Goal: Task Accomplishment & Management: Use online tool/utility

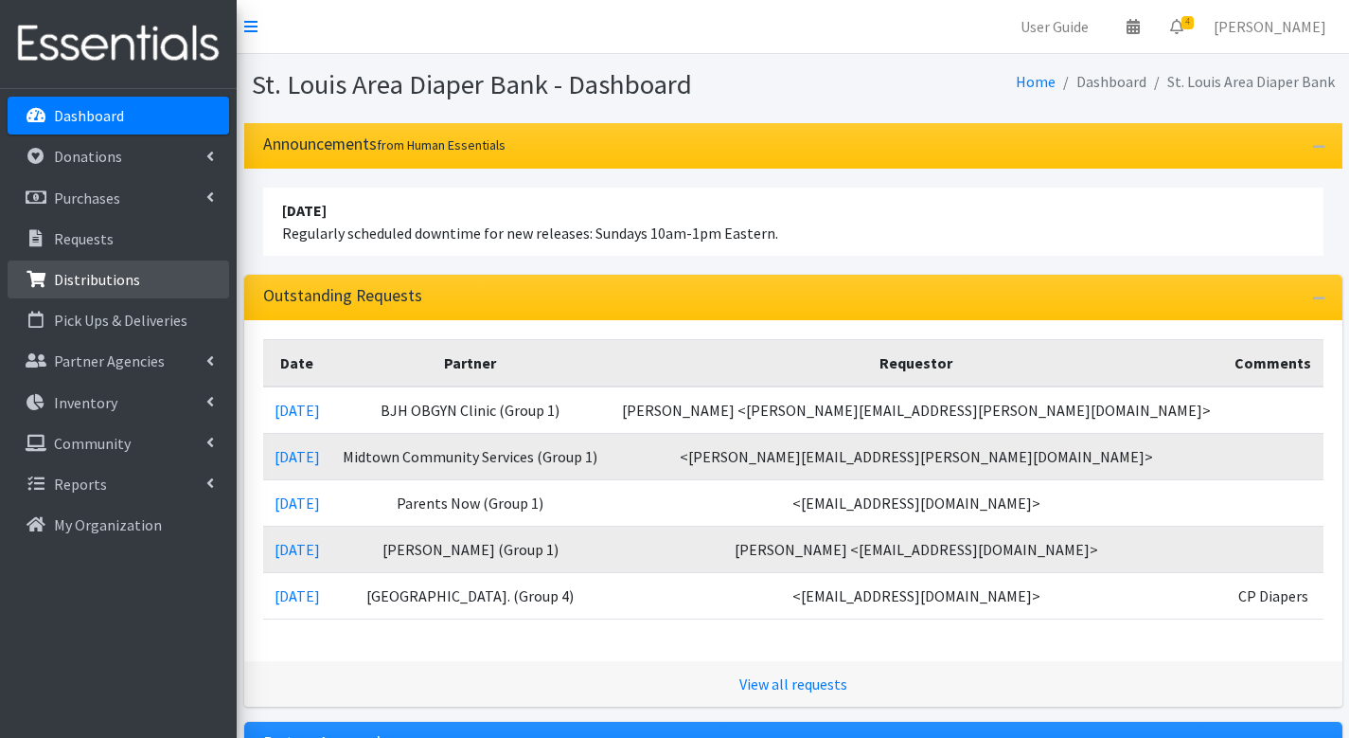
click at [74, 279] on p "Distributions" at bounding box center [97, 279] width 86 height 19
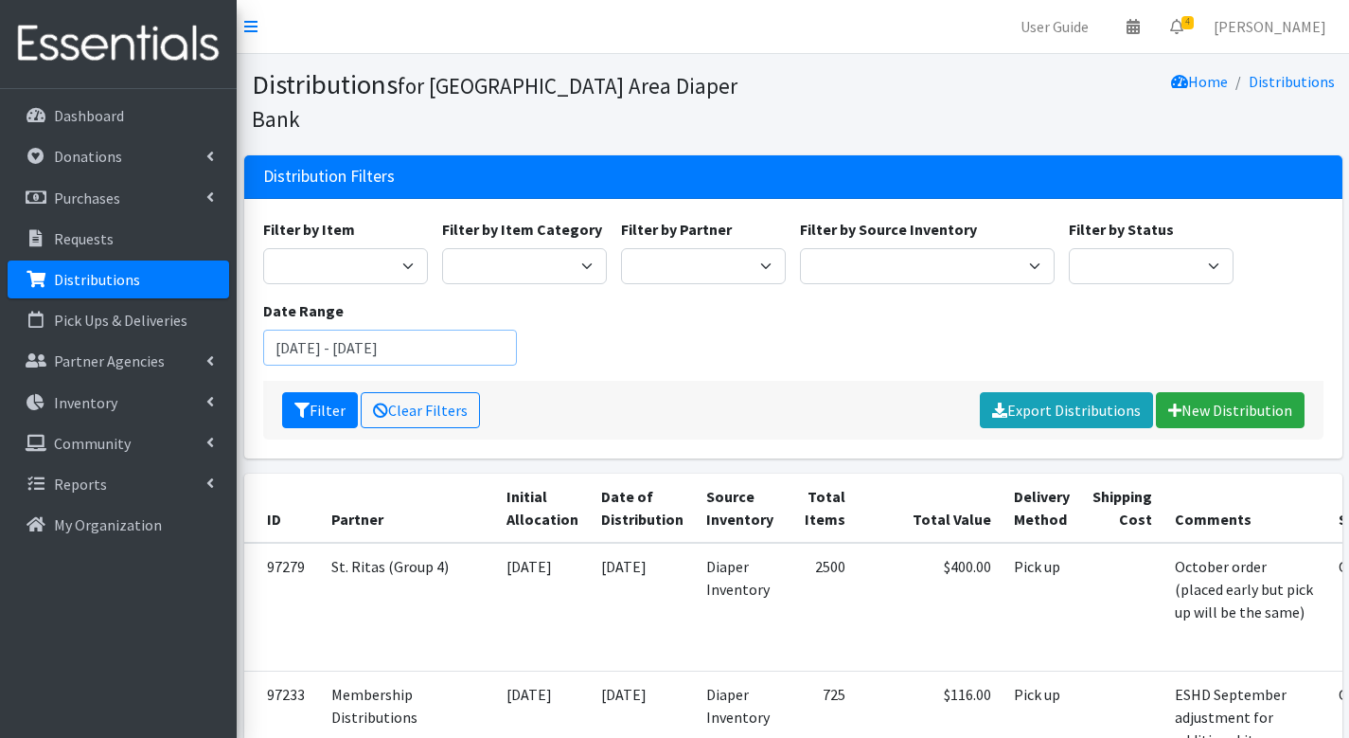
click at [330, 330] on input "July 30, 2025 - October 30, 2025" at bounding box center [390, 348] width 255 height 36
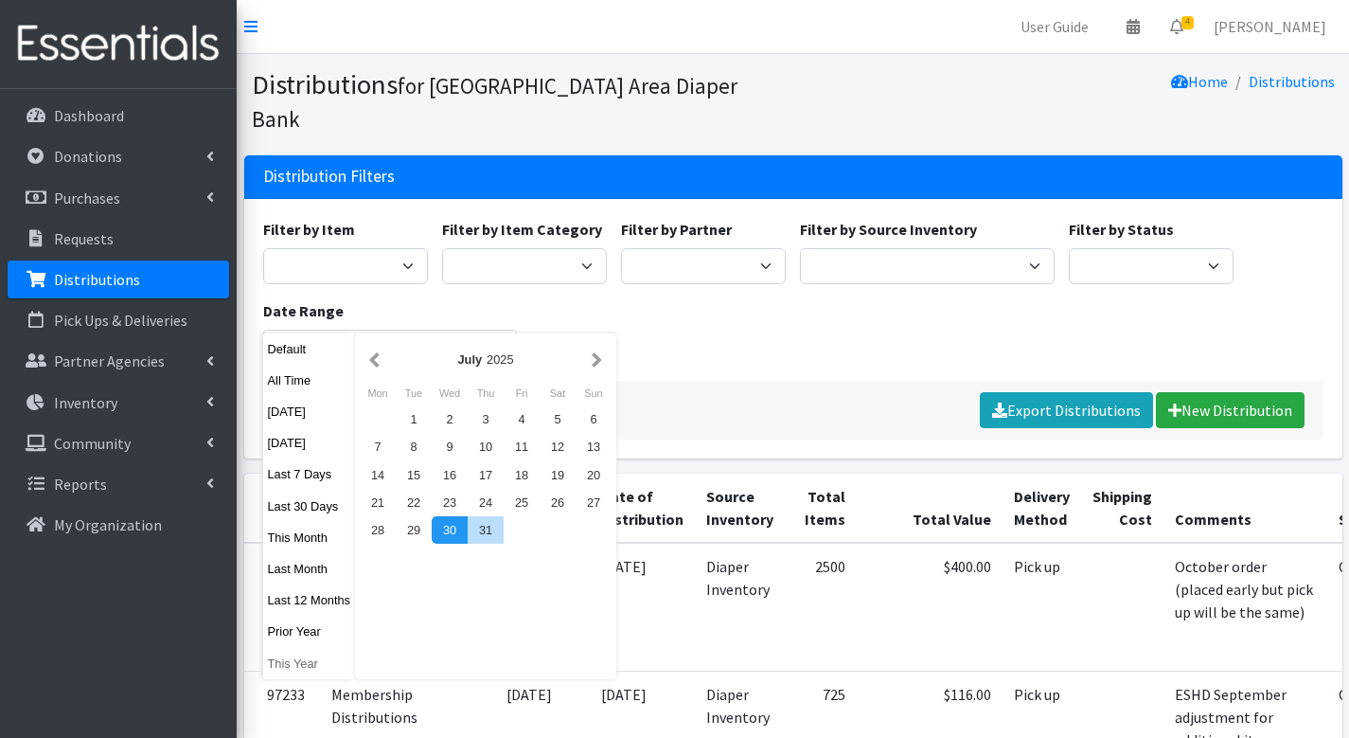
click at [303, 662] on button "This Year" at bounding box center [309, 663] width 93 height 27
type input "[DATE] - [DATE]"
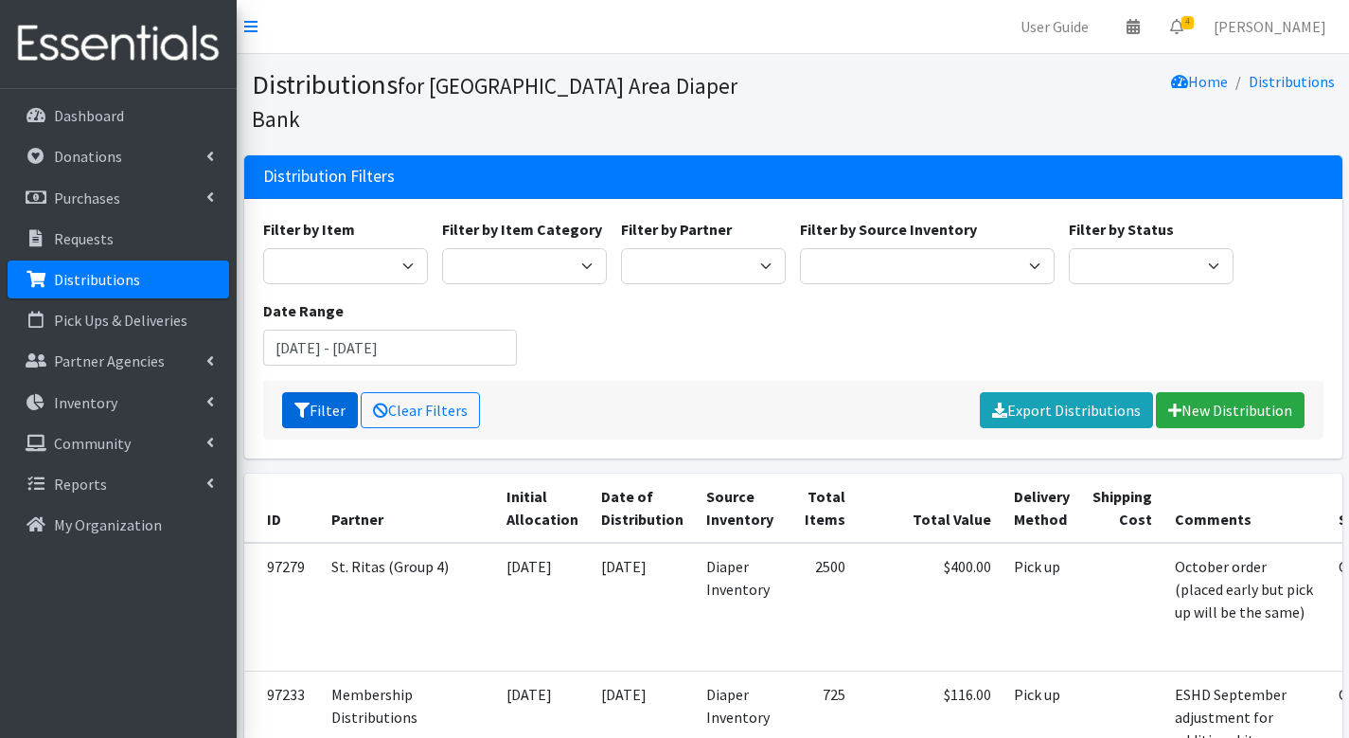
click at [326, 392] on button "Filter" at bounding box center [320, 410] width 76 height 36
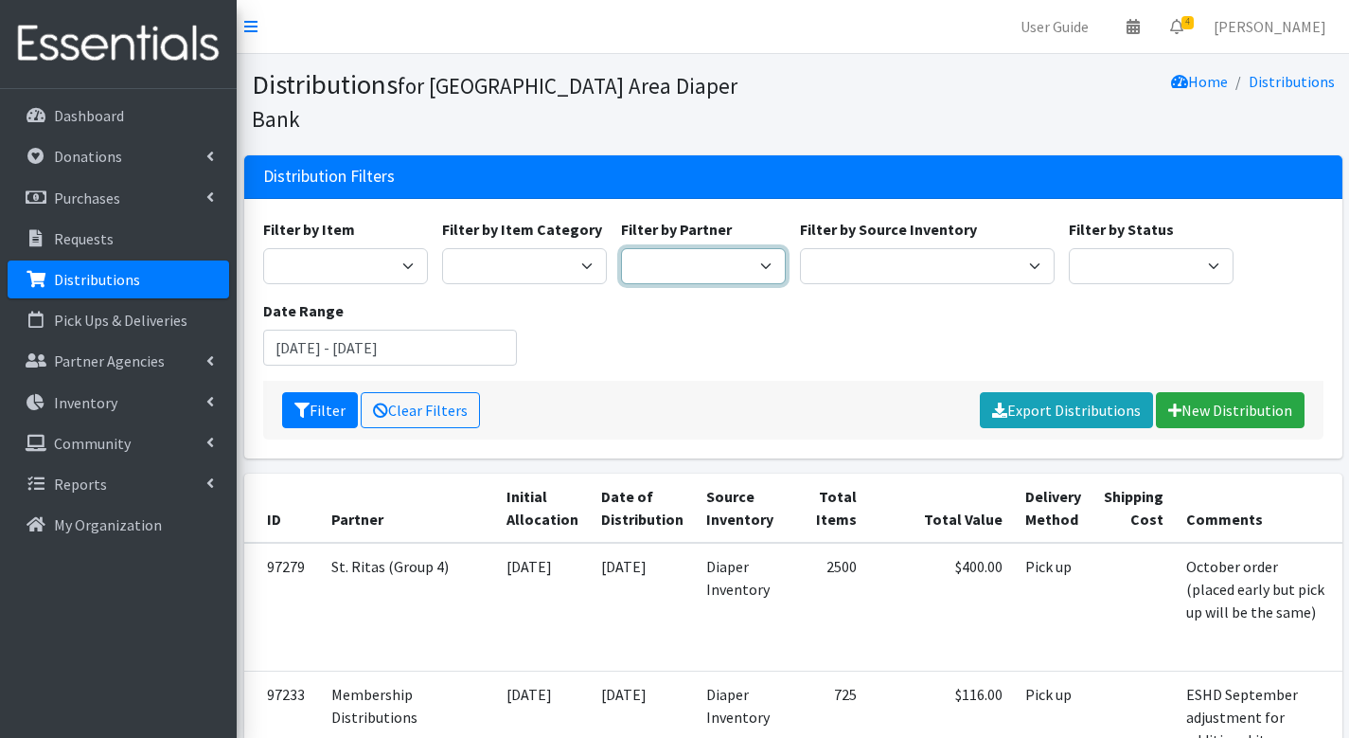
click at [756, 248] on select "Affinia Healthcare (Group 2) [PERSON_NAME] (Group 1) Assistance League of St. L…" at bounding box center [703, 266] width 165 height 36
select select "2418"
click at [326, 392] on button "Filter" at bounding box center [320, 410] width 76 height 36
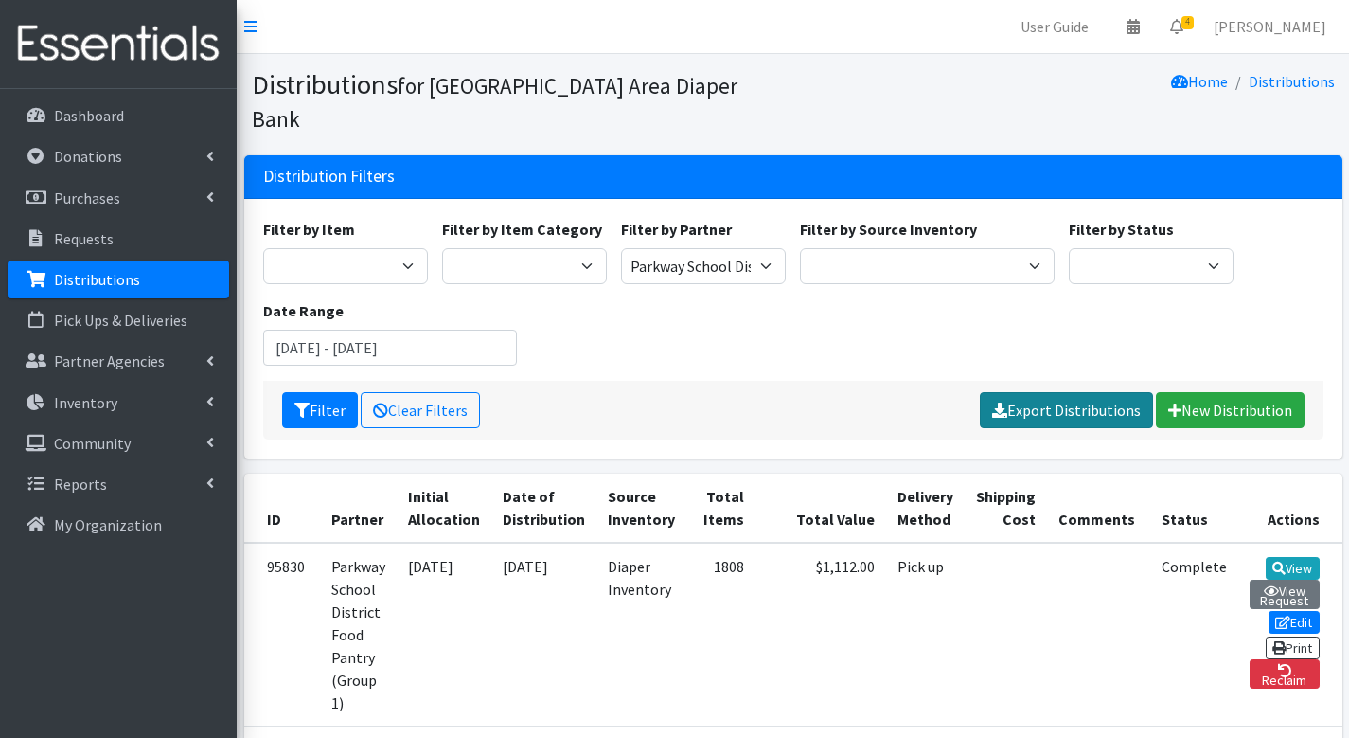
click at [1032, 392] on link "Export Distributions" at bounding box center [1066, 410] width 173 height 36
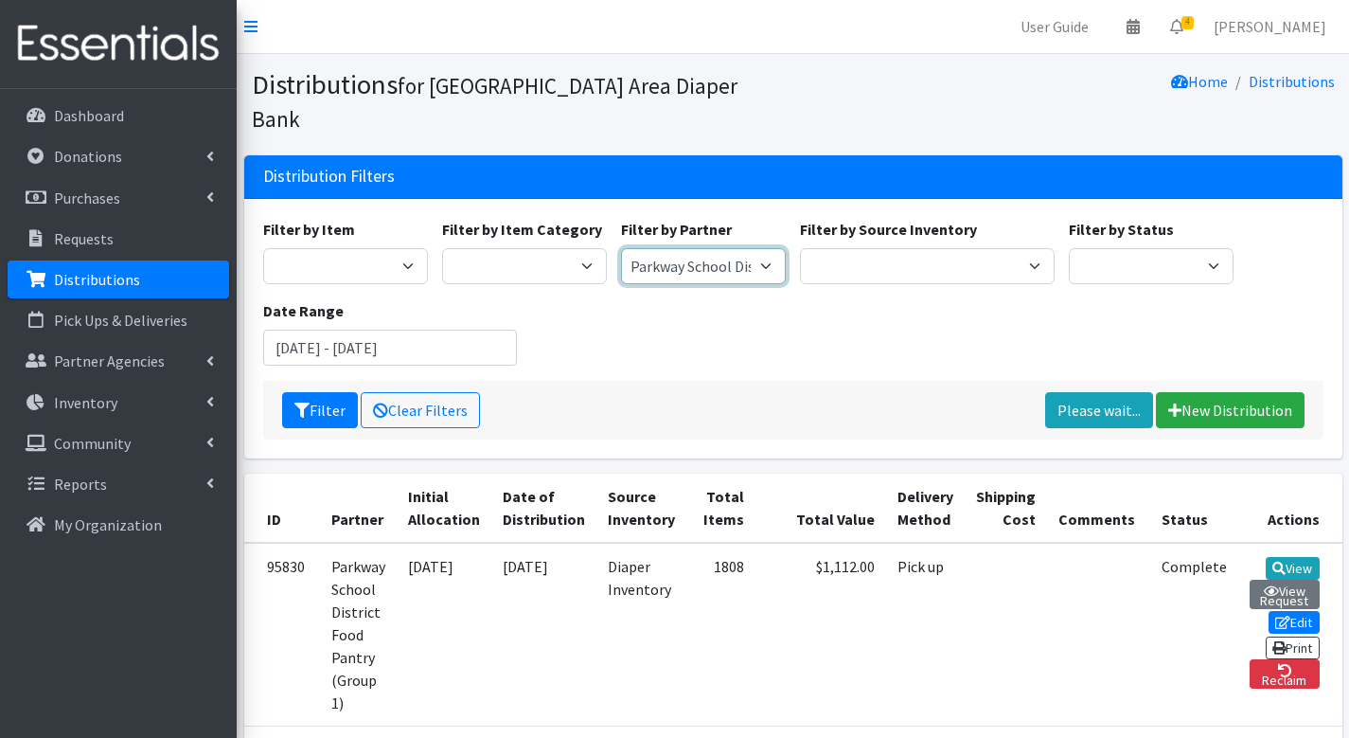
click at [745, 248] on select "Affinia Healthcare (Group 2) Annie Malone (Group 1) Assistance League of St. Lo…" at bounding box center [703, 266] width 165 height 36
select select "5505"
click at [310, 392] on button "Filter" at bounding box center [320, 410] width 76 height 36
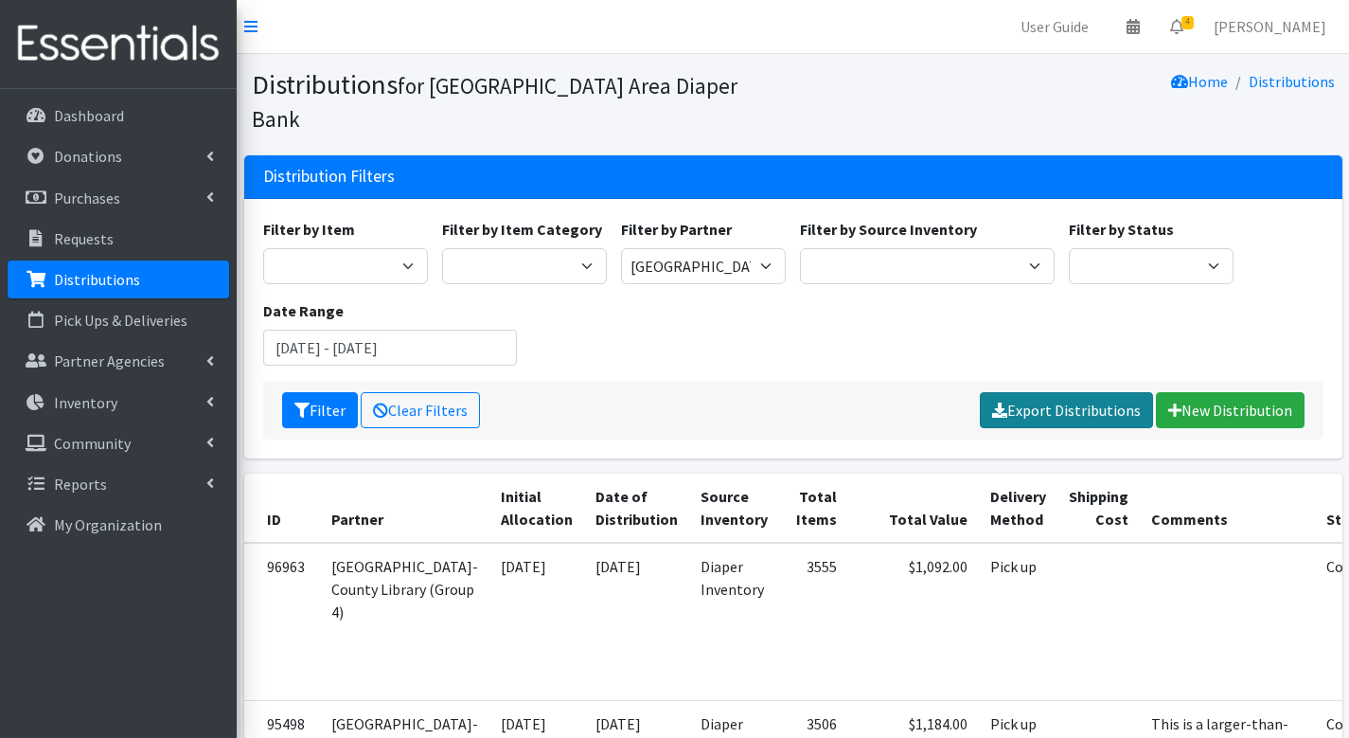
click at [1059, 392] on link "Export Distributions" at bounding box center [1066, 410] width 173 height 36
